Goal: Transaction & Acquisition: Download file/media

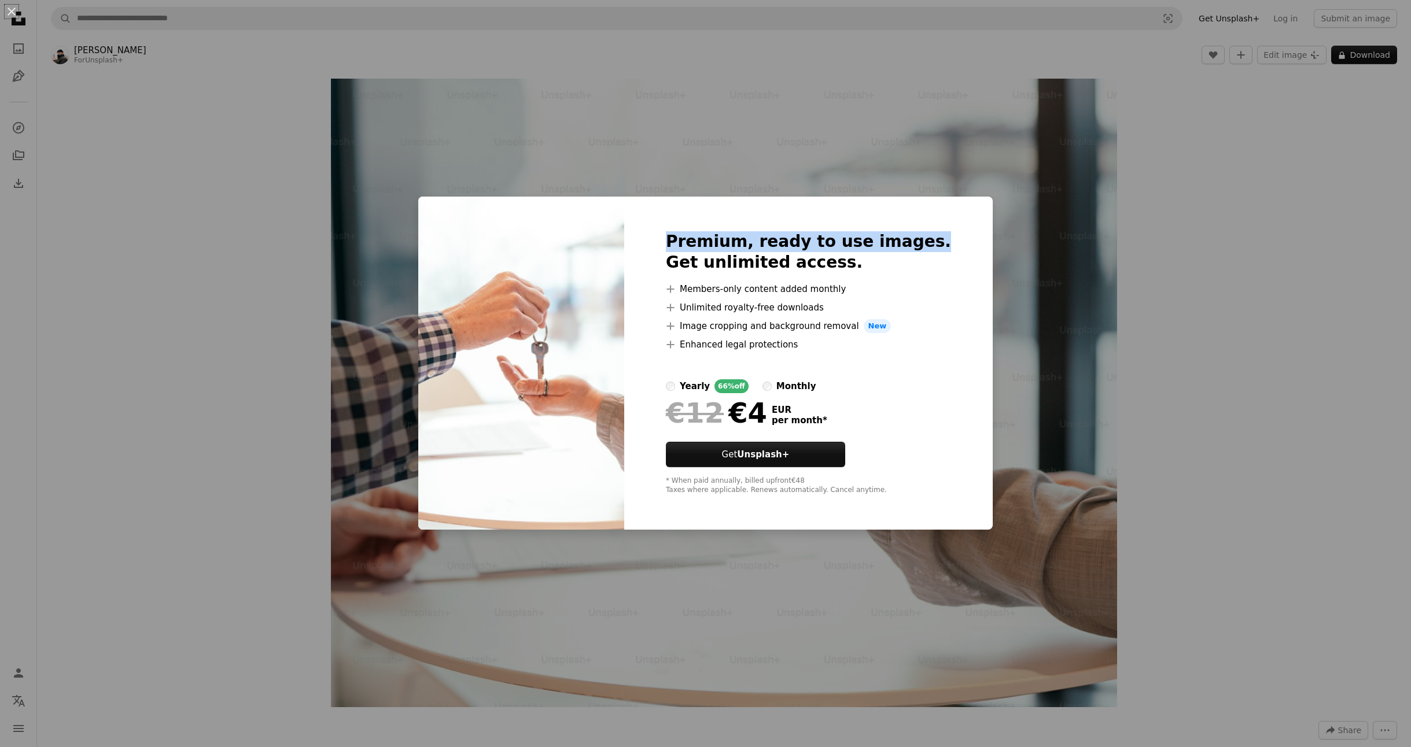
click at [1189, 231] on div "An X shape Premium, ready to use images. Get unlimited access. A plus sign Memb…" at bounding box center [705, 373] width 1411 height 747
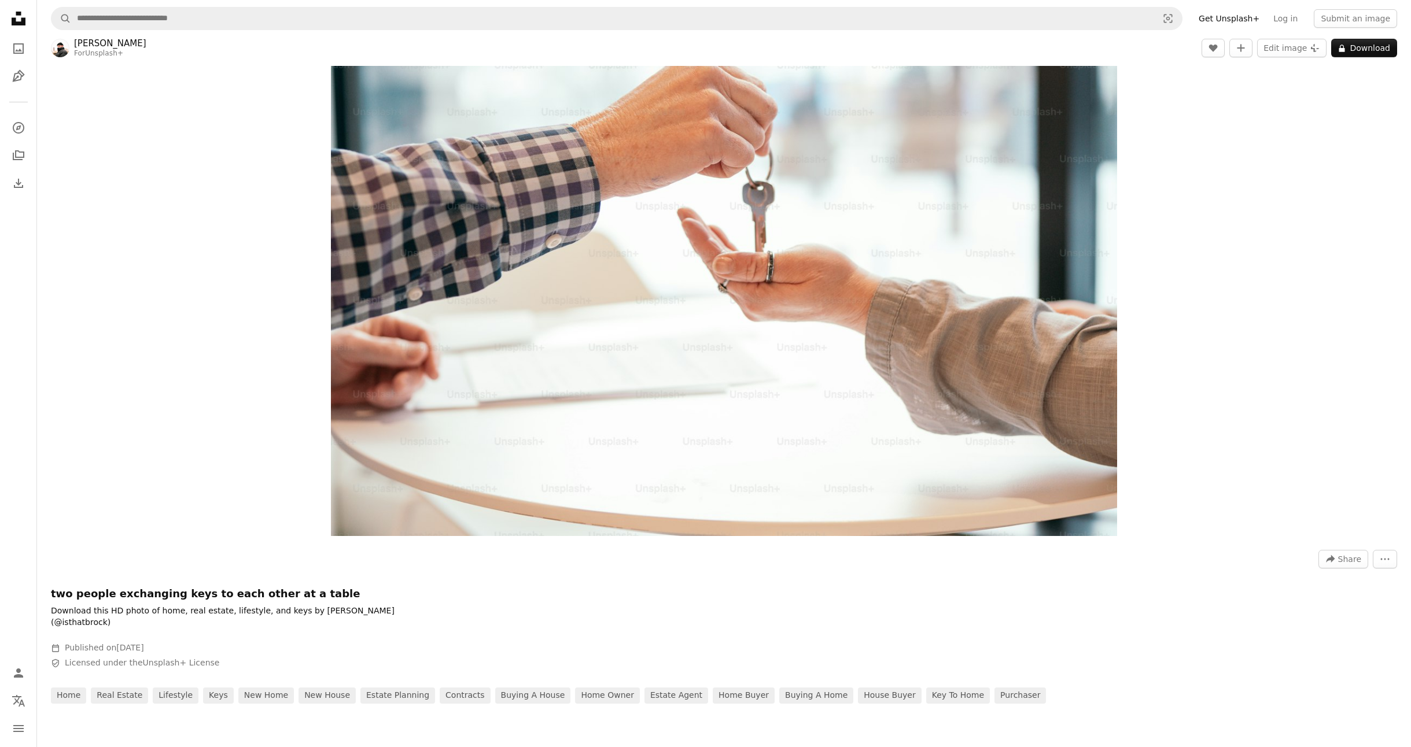
scroll to position [399, 0]
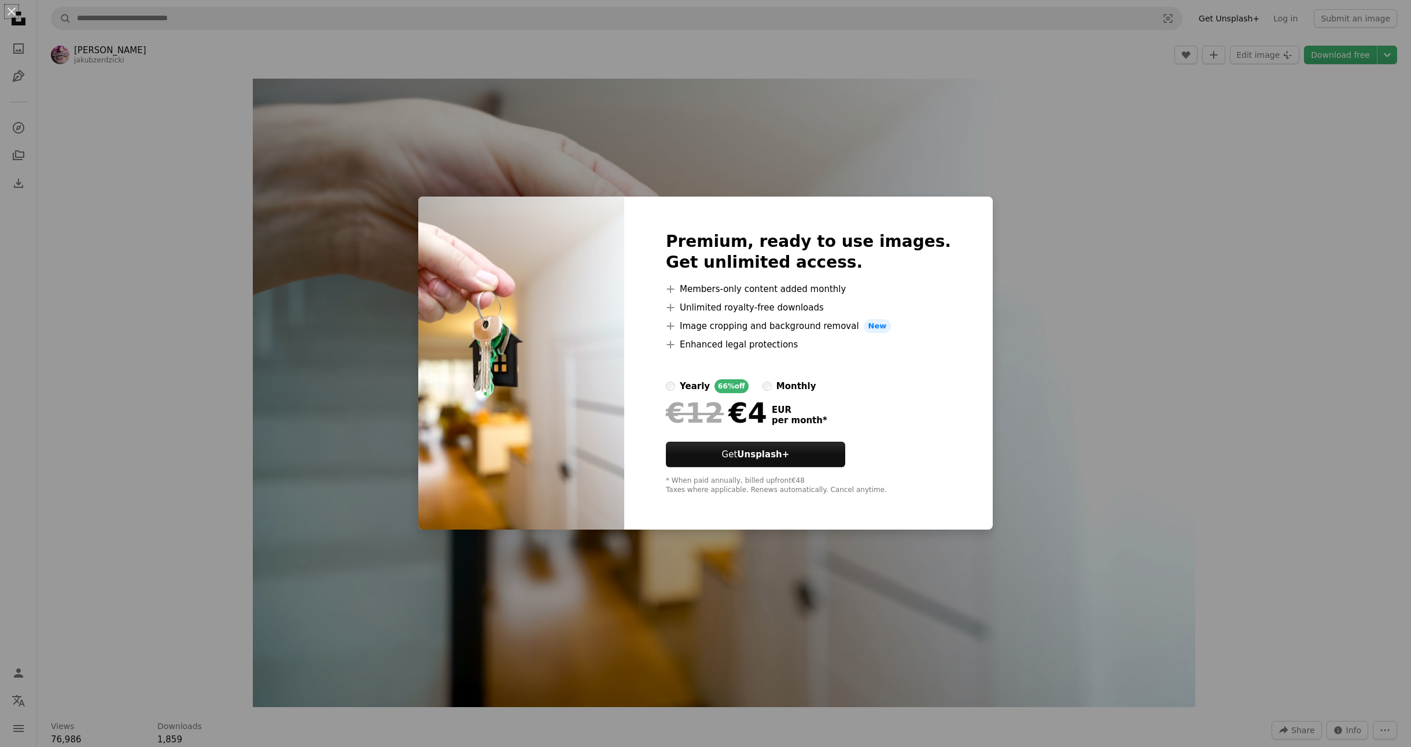
click at [1146, 276] on div "An X shape Premium, ready to use images. Get unlimited access. A plus sign Memb…" at bounding box center [705, 373] width 1411 height 747
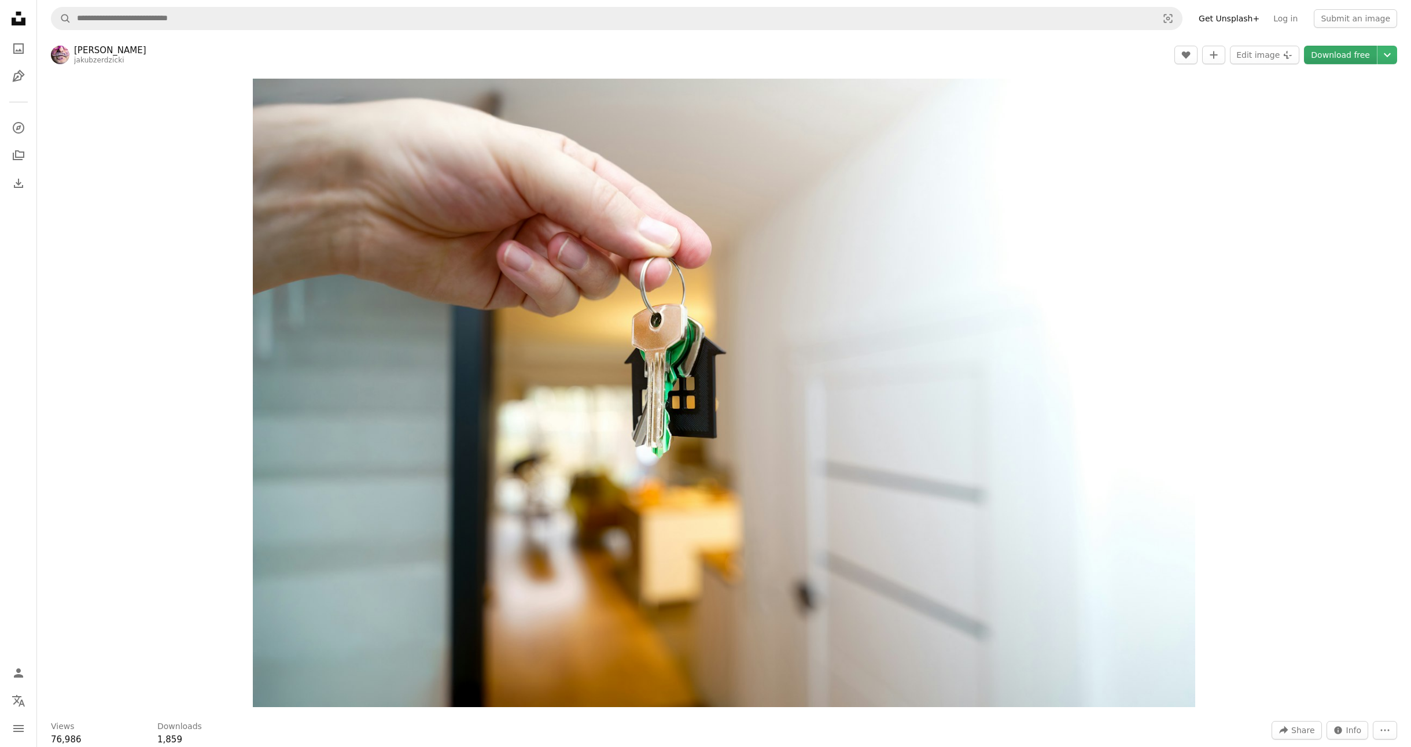
click at [1333, 59] on link "Download free" at bounding box center [1340, 55] width 73 height 19
